Goal: Navigation & Orientation: Find specific page/section

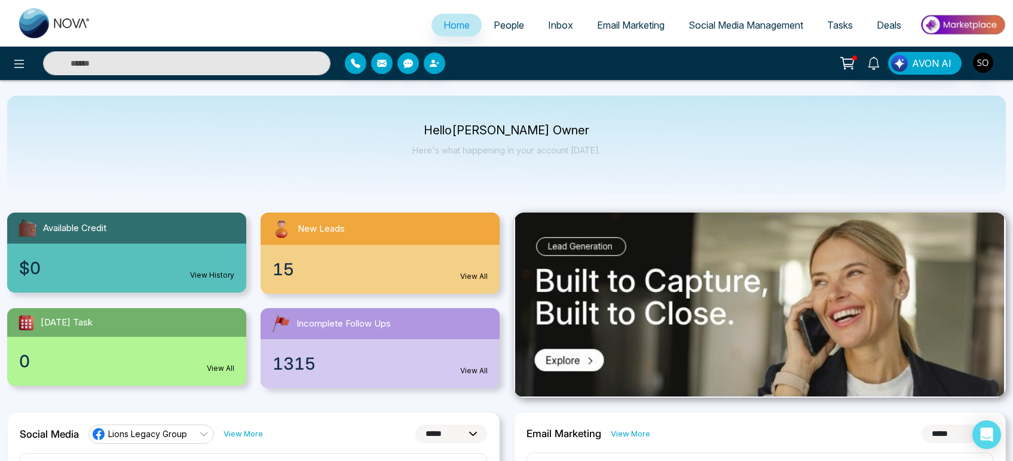
select select "*"
click at [500, 26] on span "People" at bounding box center [509, 25] width 30 height 12
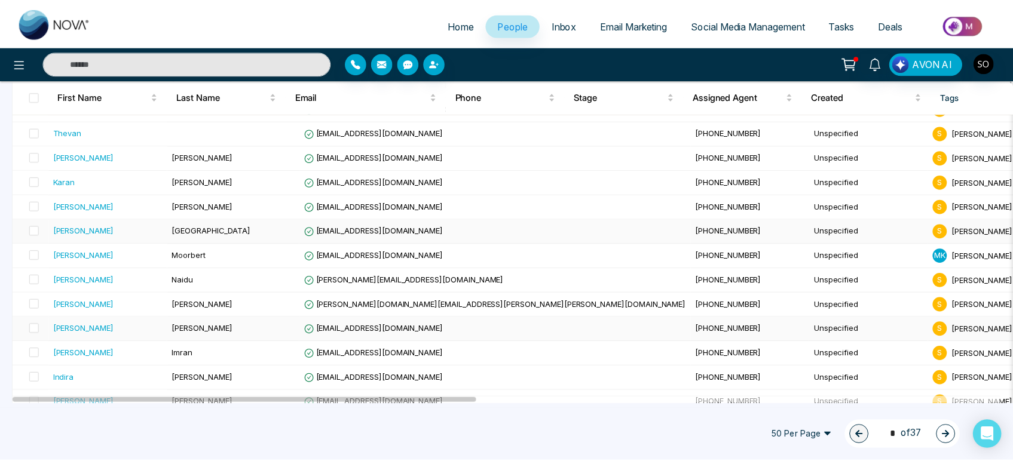
scroll to position [464, 0]
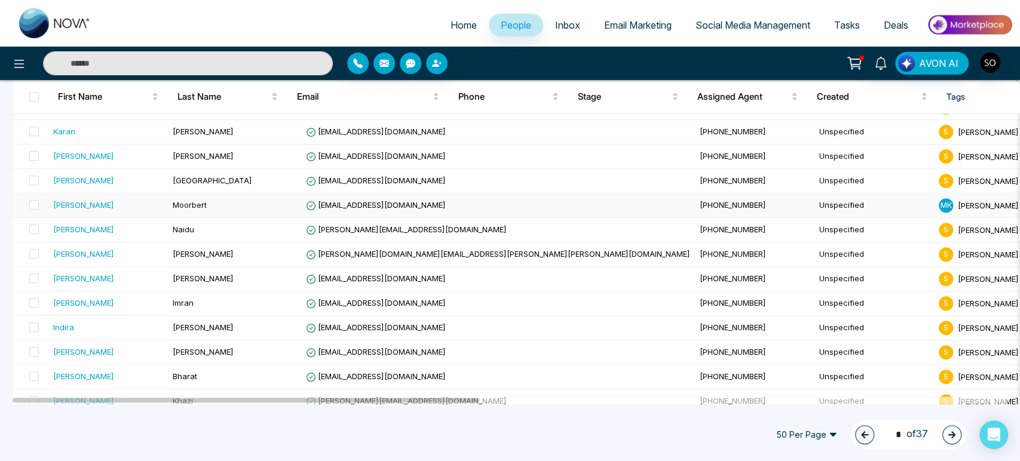
click at [207, 210] on span "Moorbert" at bounding box center [190, 205] width 34 height 10
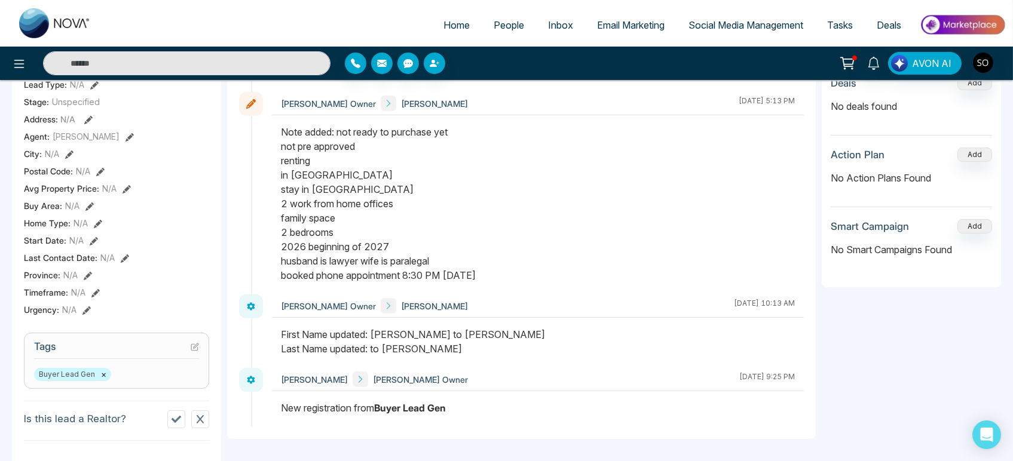
scroll to position [265, 0]
